Goal: Transaction & Acquisition: Book appointment/travel/reservation

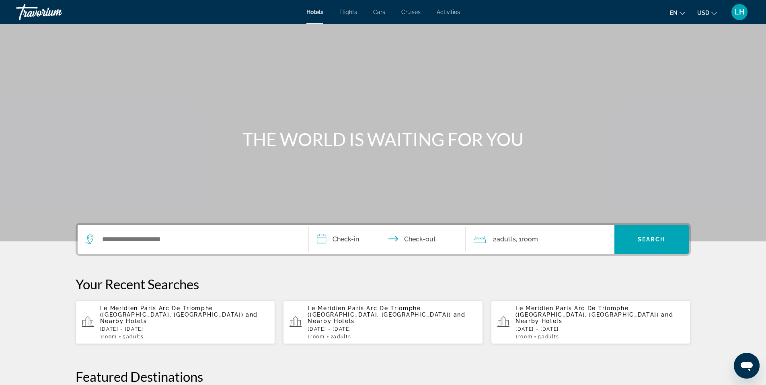
click at [451, 12] on span "Activities" at bounding box center [448, 12] width 23 height 6
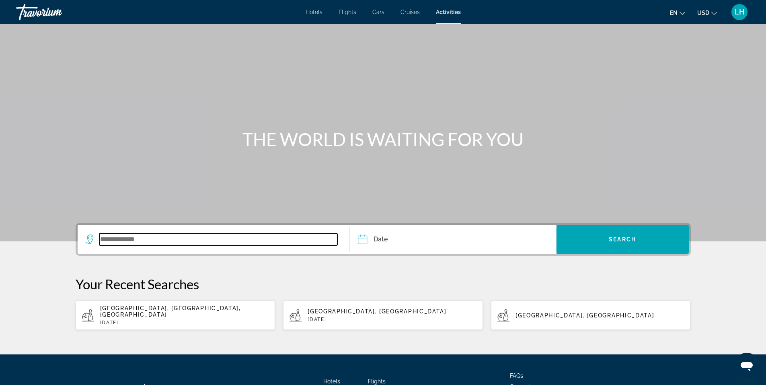
click at [159, 238] on input "Search widget" at bounding box center [218, 239] width 238 height 12
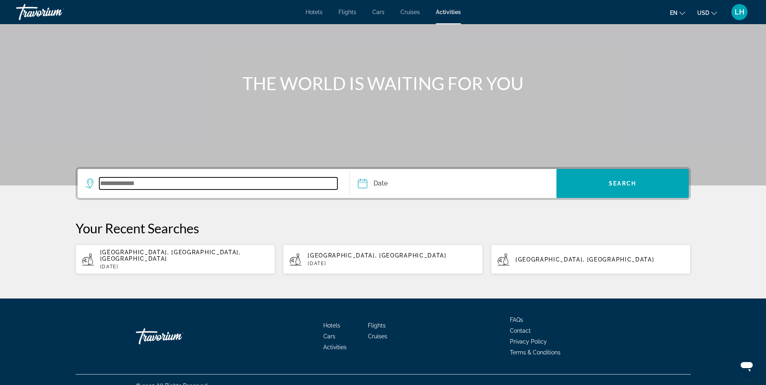
scroll to position [62, 0]
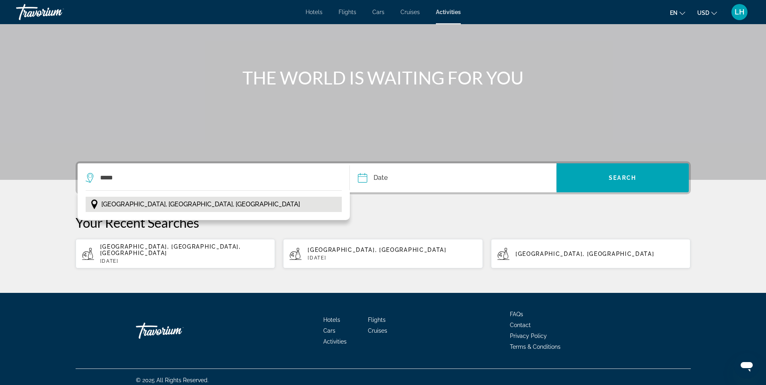
click at [287, 204] on button "[GEOGRAPHIC_DATA], [GEOGRAPHIC_DATA], [GEOGRAPHIC_DATA]" at bounding box center [214, 204] width 257 height 15
type input "**********"
click at [394, 176] on input "Date" at bounding box center [407, 178] width 102 height 31
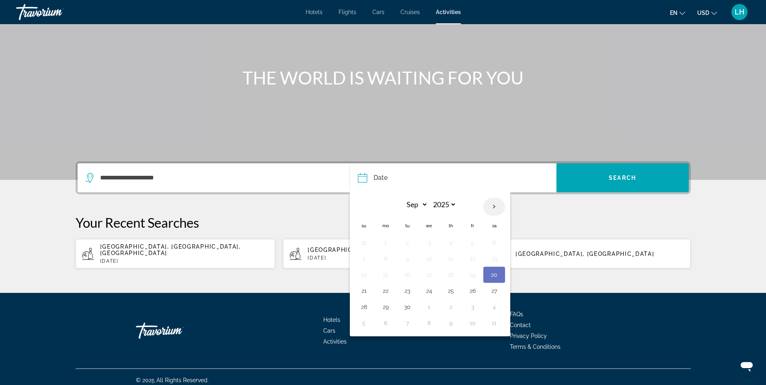
click at [493, 208] on th "Next month" at bounding box center [494, 207] width 22 height 18
select select "*"
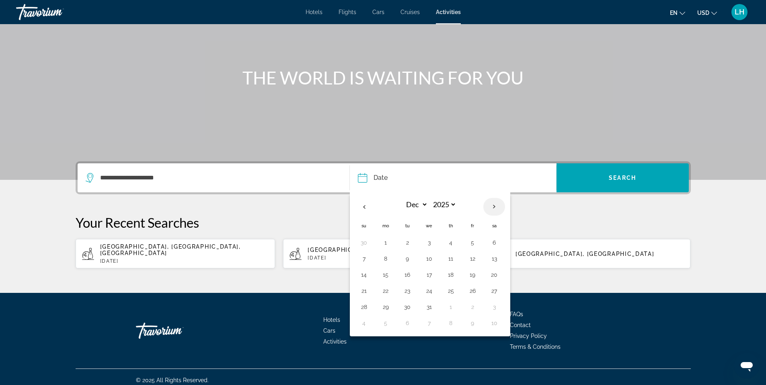
select select "****"
click at [493, 208] on th "Next month" at bounding box center [494, 207] width 22 height 18
select select "*"
click at [384, 259] on button "2" at bounding box center [385, 258] width 13 height 11
type input "**********"
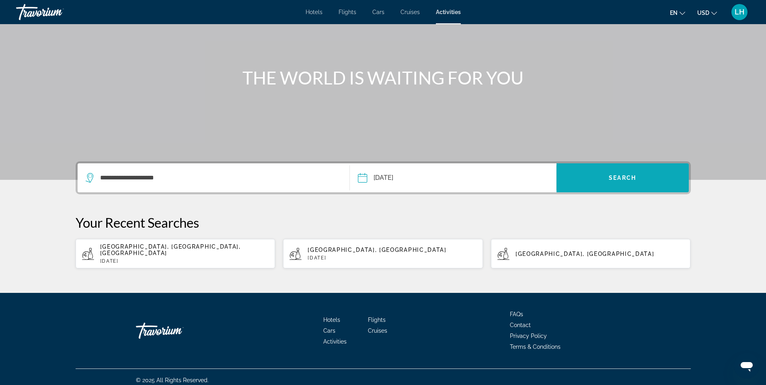
click at [630, 179] on span "Search" at bounding box center [622, 177] width 27 height 6
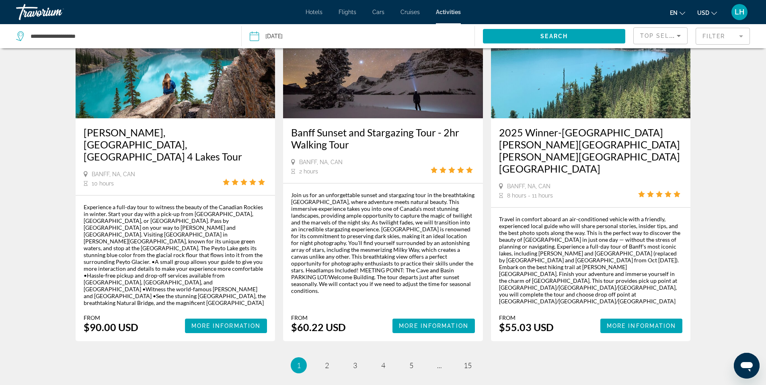
scroll to position [1176, 0]
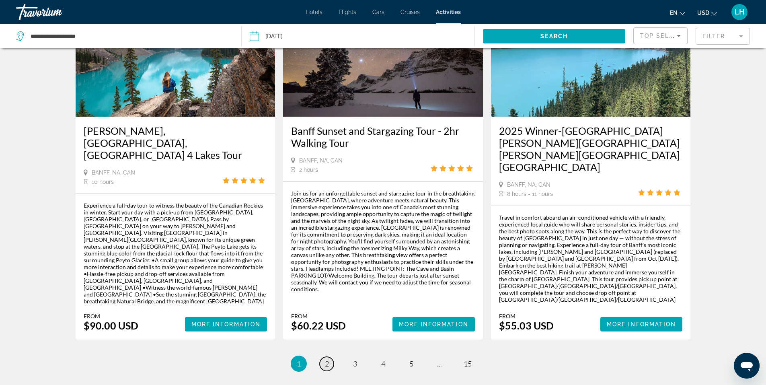
click at [327, 359] on span "2" at bounding box center [327, 363] width 4 height 9
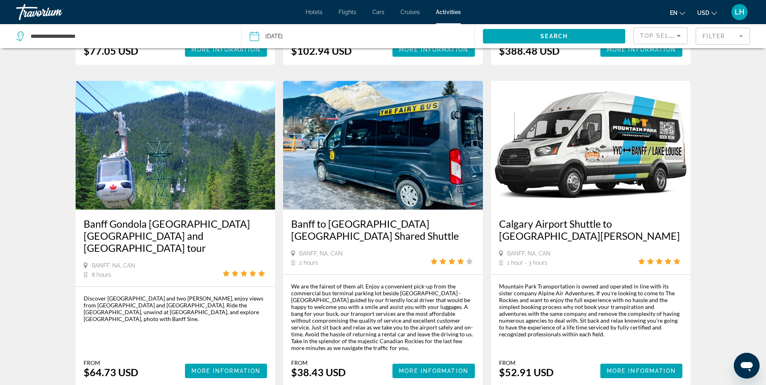
scroll to position [1189, 0]
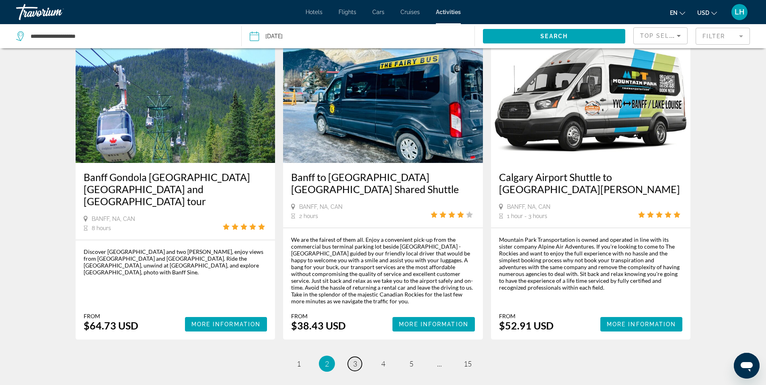
click at [355, 359] on span "3" at bounding box center [355, 363] width 4 height 9
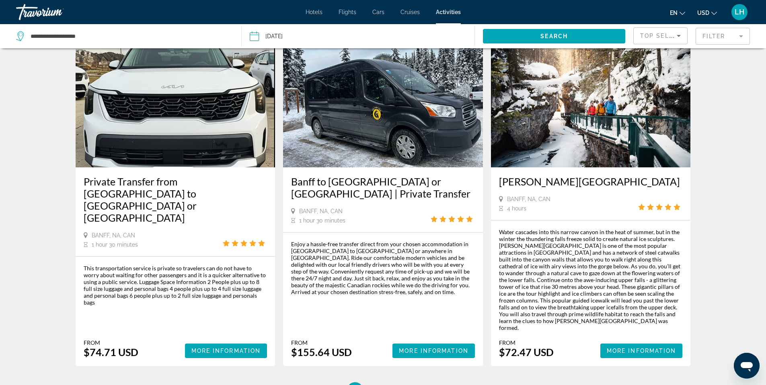
scroll to position [1164, 0]
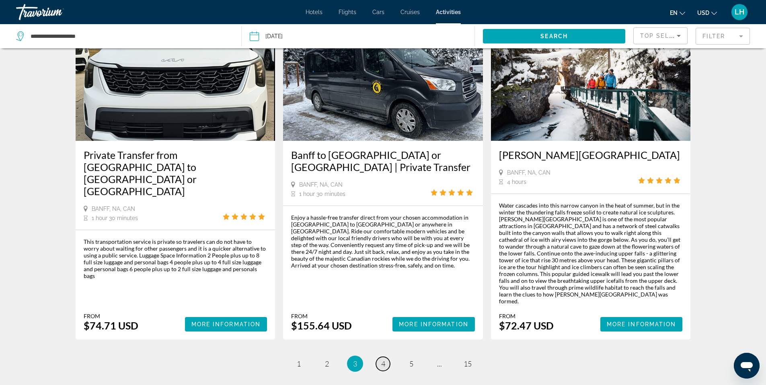
click at [386, 357] on link "page 4" at bounding box center [383, 364] width 14 height 14
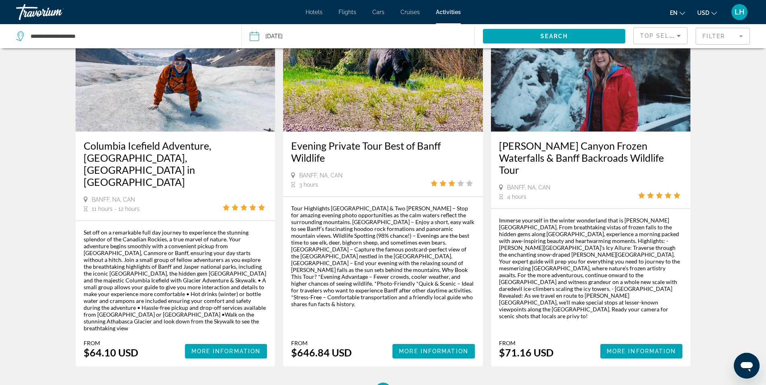
scroll to position [1200, 0]
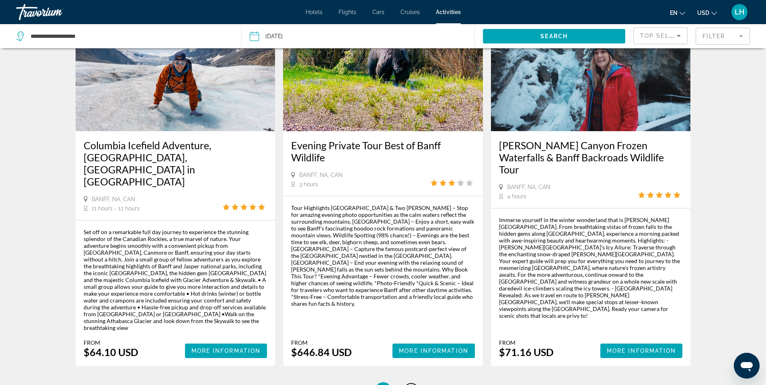
click at [412, 384] on span "5" at bounding box center [411, 390] width 4 height 9
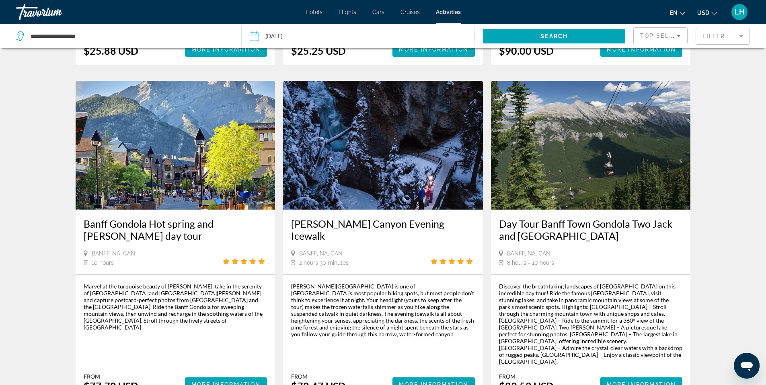
scroll to position [1086, 0]
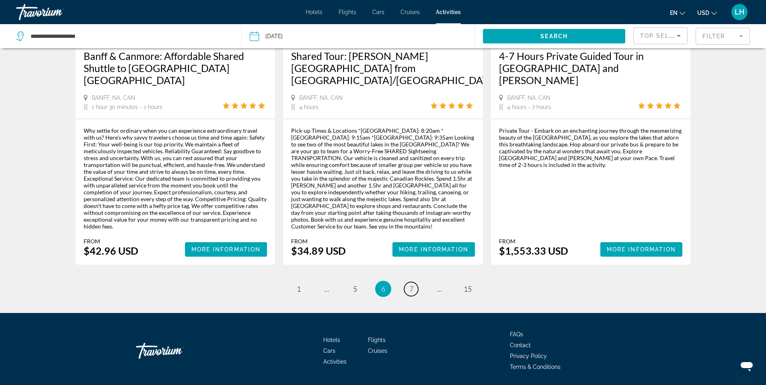
scroll to position [1189, 0]
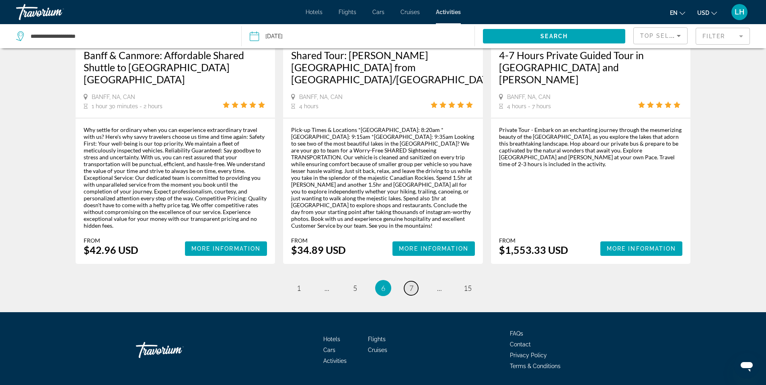
click at [412, 283] on span "7" at bounding box center [411, 287] width 4 height 9
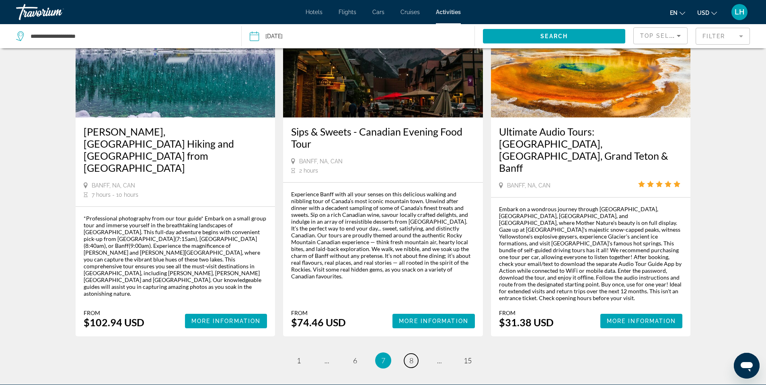
scroll to position [1203, 0]
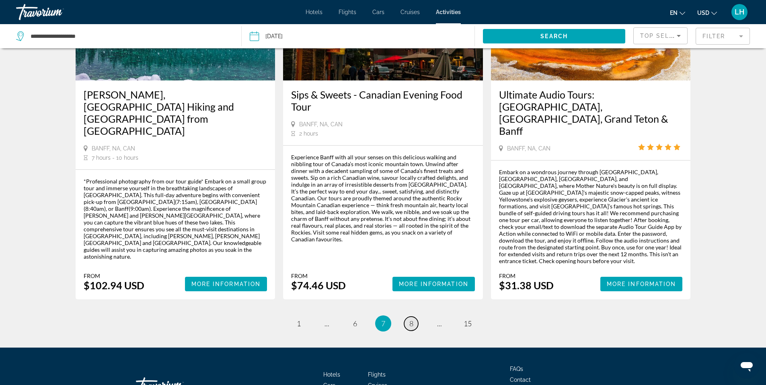
click at [412, 319] on span "8" at bounding box center [411, 323] width 4 height 9
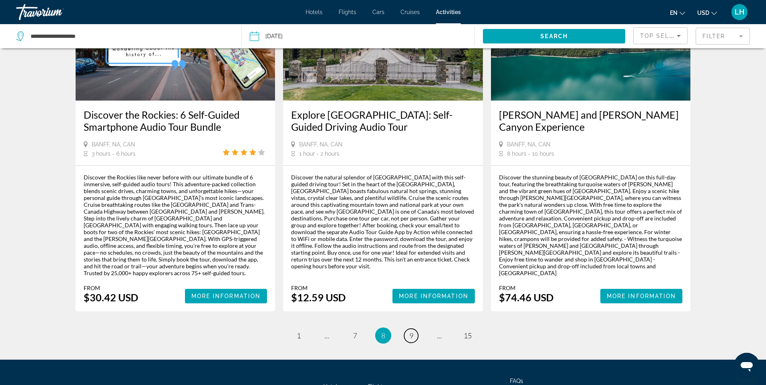
scroll to position [1217, 0]
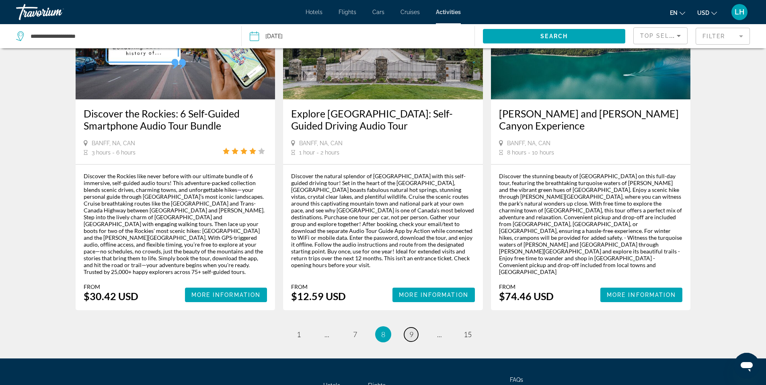
click at [412, 330] on span "9" at bounding box center [411, 334] width 4 height 9
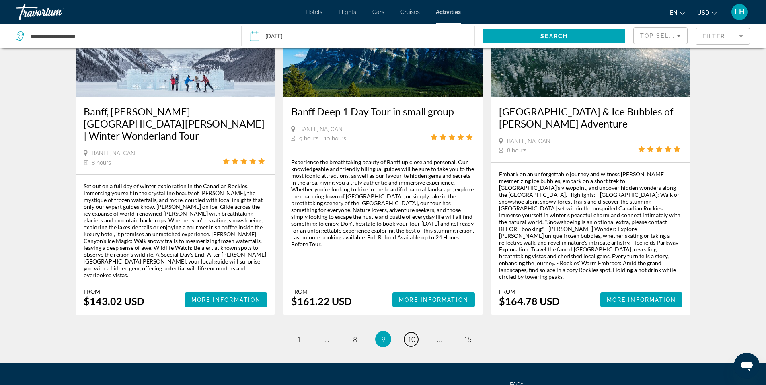
scroll to position [1162, 0]
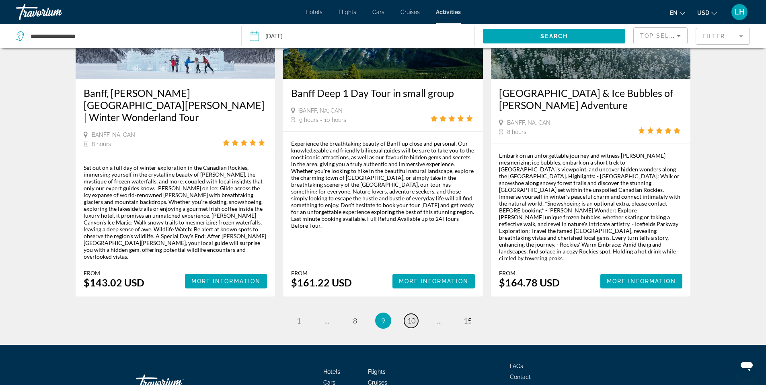
click at [409, 316] on span "10" at bounding box center [411, 320] width 8 height 9
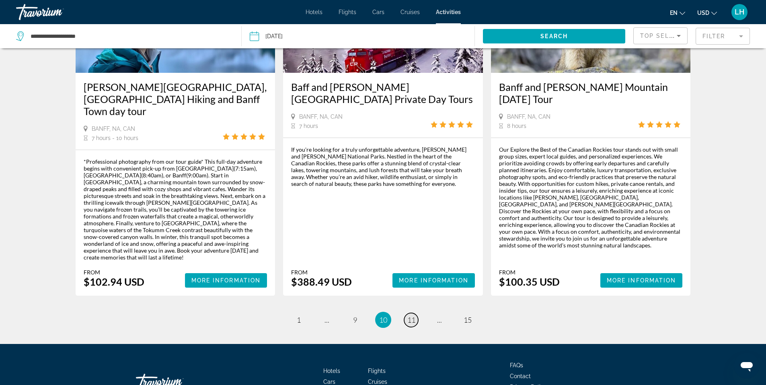
scroll to position [1148, 0]
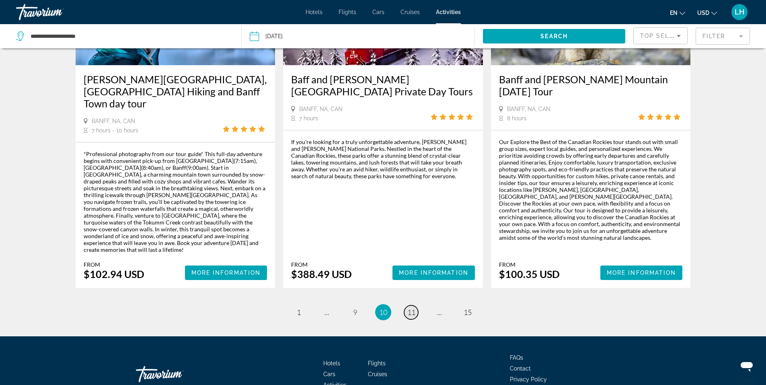
click at [412, 308] on span "11" at bounding box center [411, 312] width 8 height 9
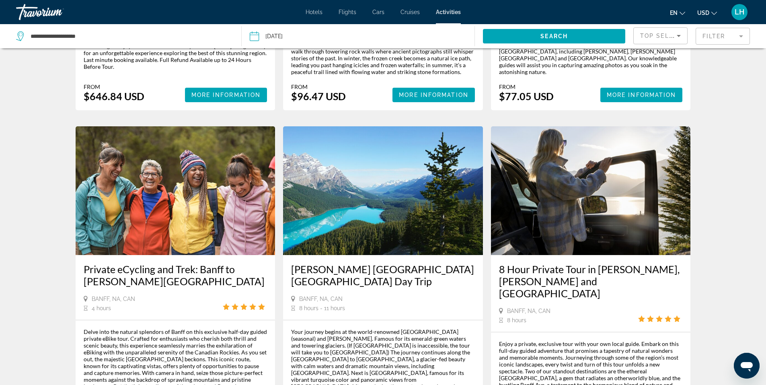
scroll to position [1086, 0]
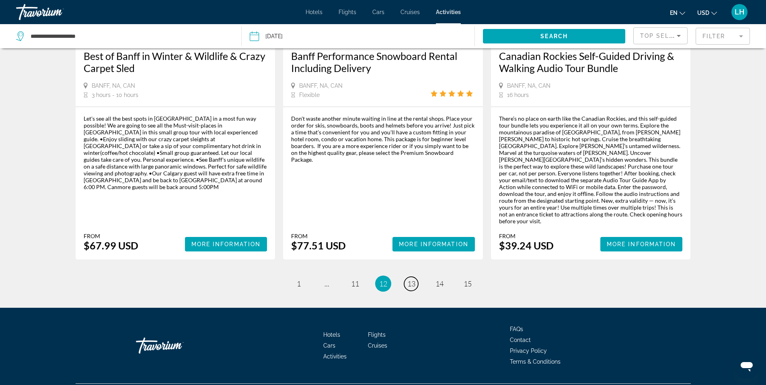
scroll to position [1210, 0]
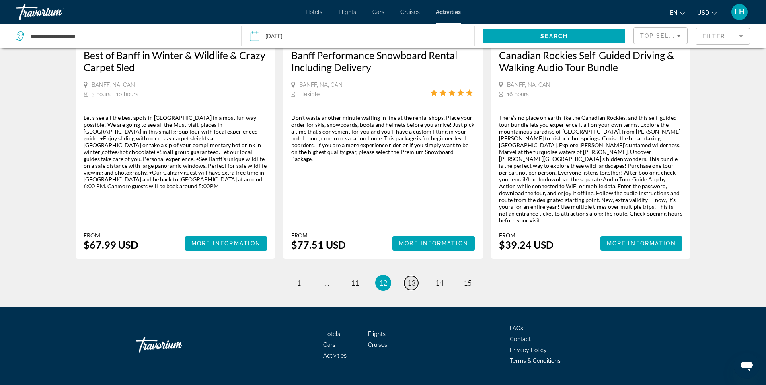
click at [412, 278] on span "13" at bounding box center [411, 282] width 8 height 9
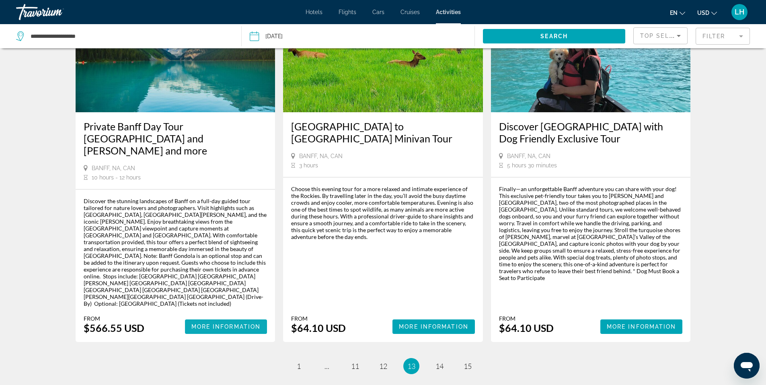
scroll to position [1206, 0]
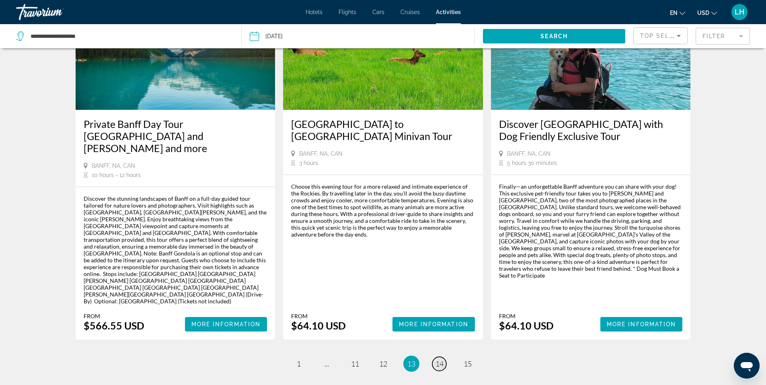
click at [440, 359] on span "14" at bounding box center [439, 363] width 8 height 9
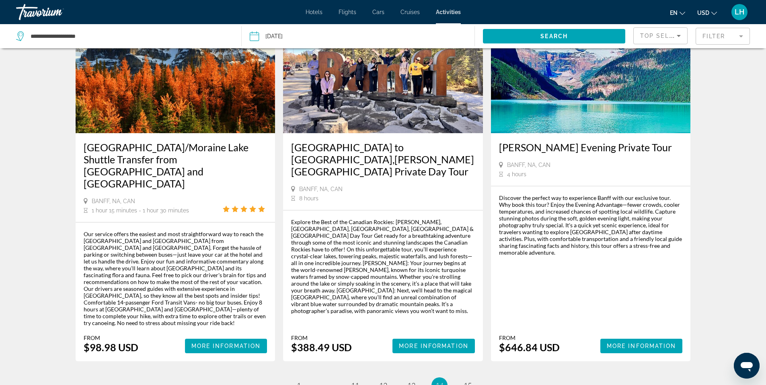
scroll to position [1148, 0]
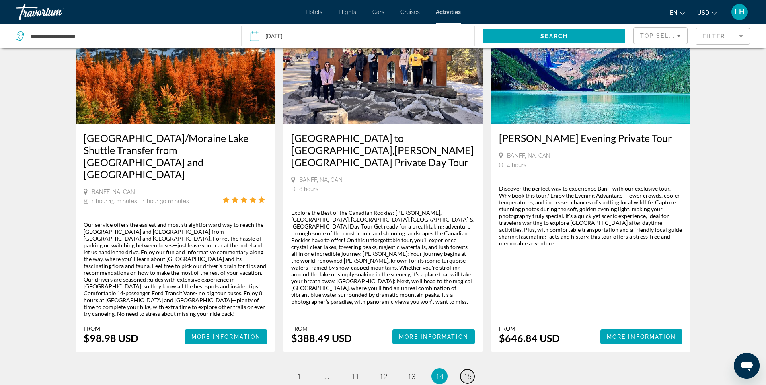
click at [467, 371] on span "15" at bounding box center [468, 375] width 8 height 9
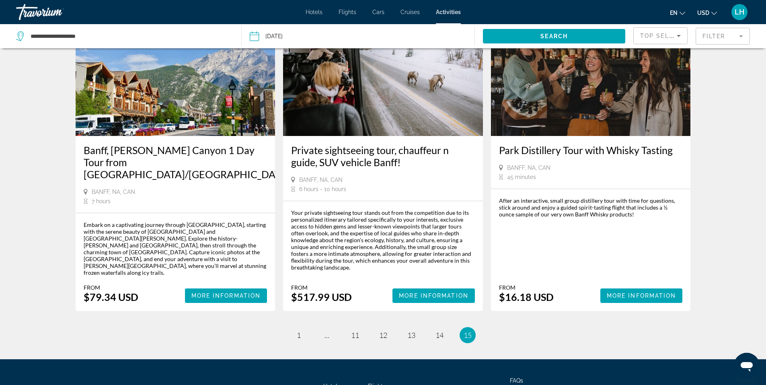
scroll to position [1182, 0]
